Goal: Use online tool/utility: Use online tool/utility

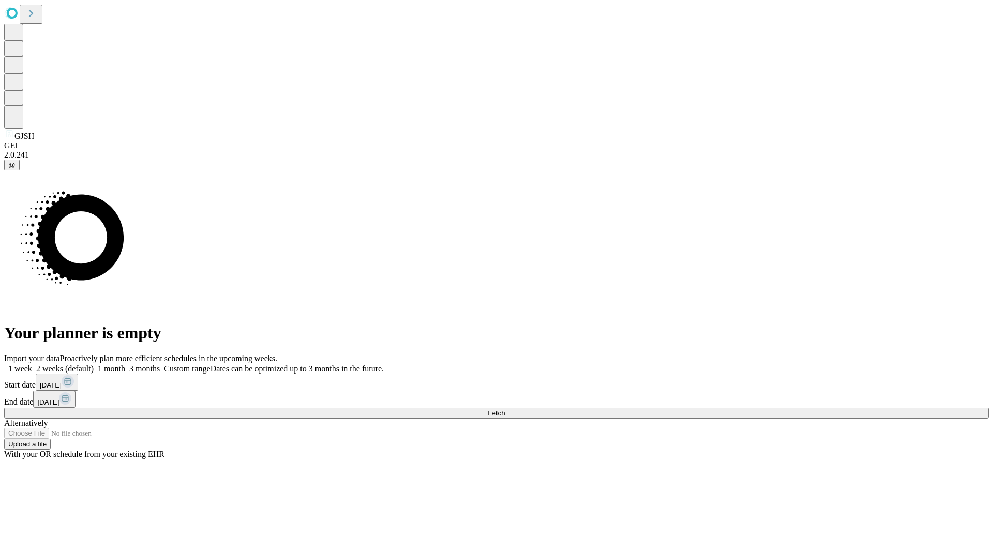
click at [505, 410] on span "Fetch" at bounding box center [496, 414] width 17 height 8
